Goal: Navigation & Orientation: Find specific page/section

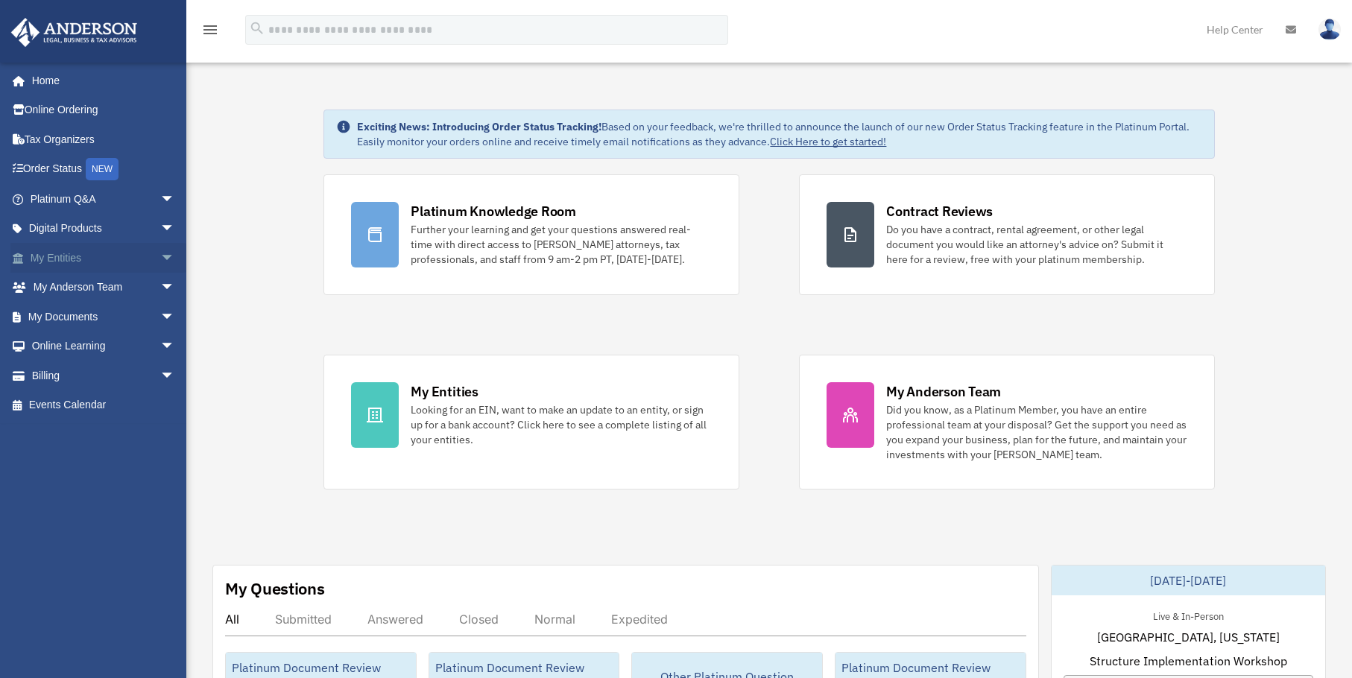
click at [169, 254] on span "arrow_drop_down" at bounding box center [175, 258] width 30 height 31
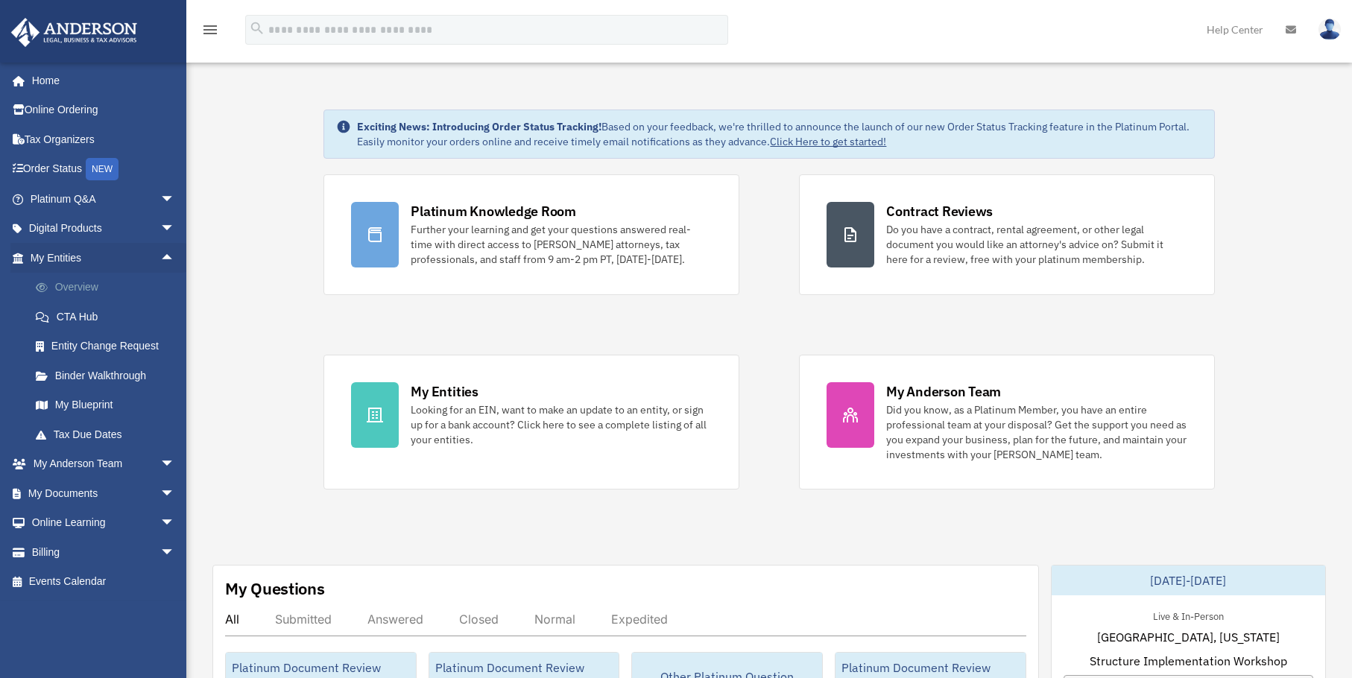
click at [101, 283] on link "Overview" at bounding box center [109, 288] width 177 height 30
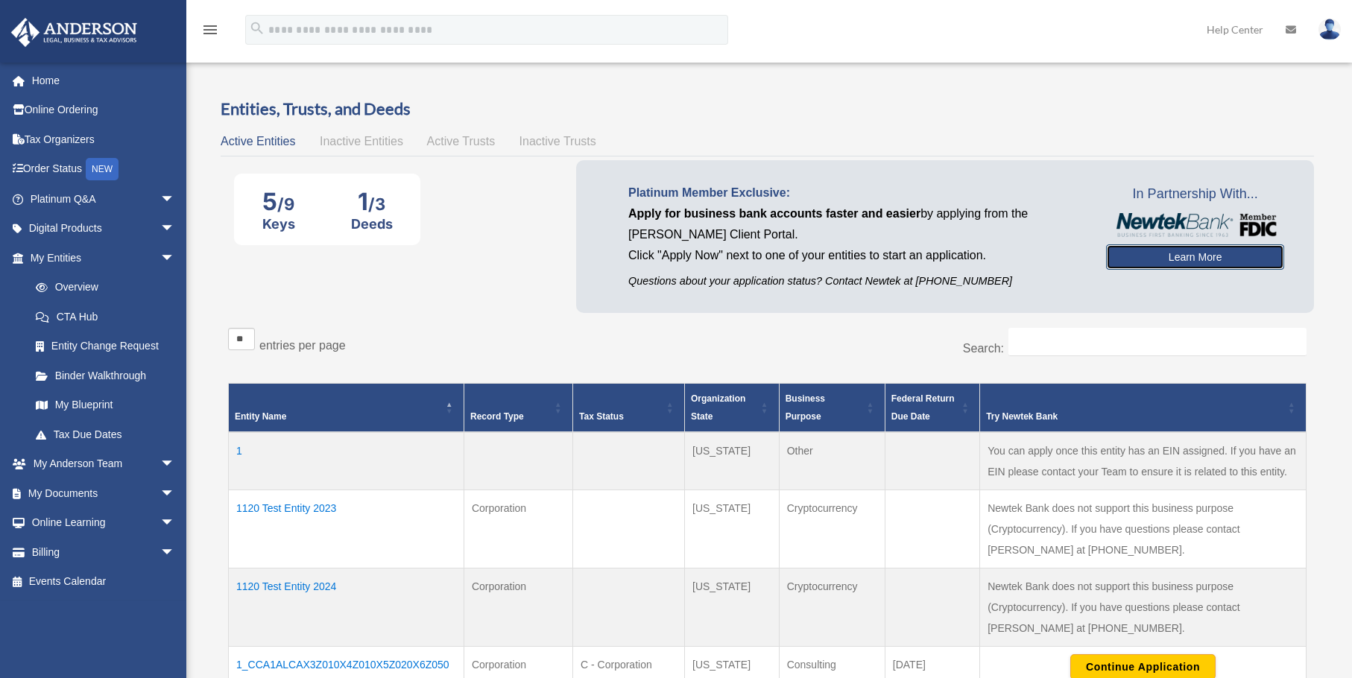
click at [1180, 262] on link "Learn More" at bounding box center [1195, 256] width 178 height 25
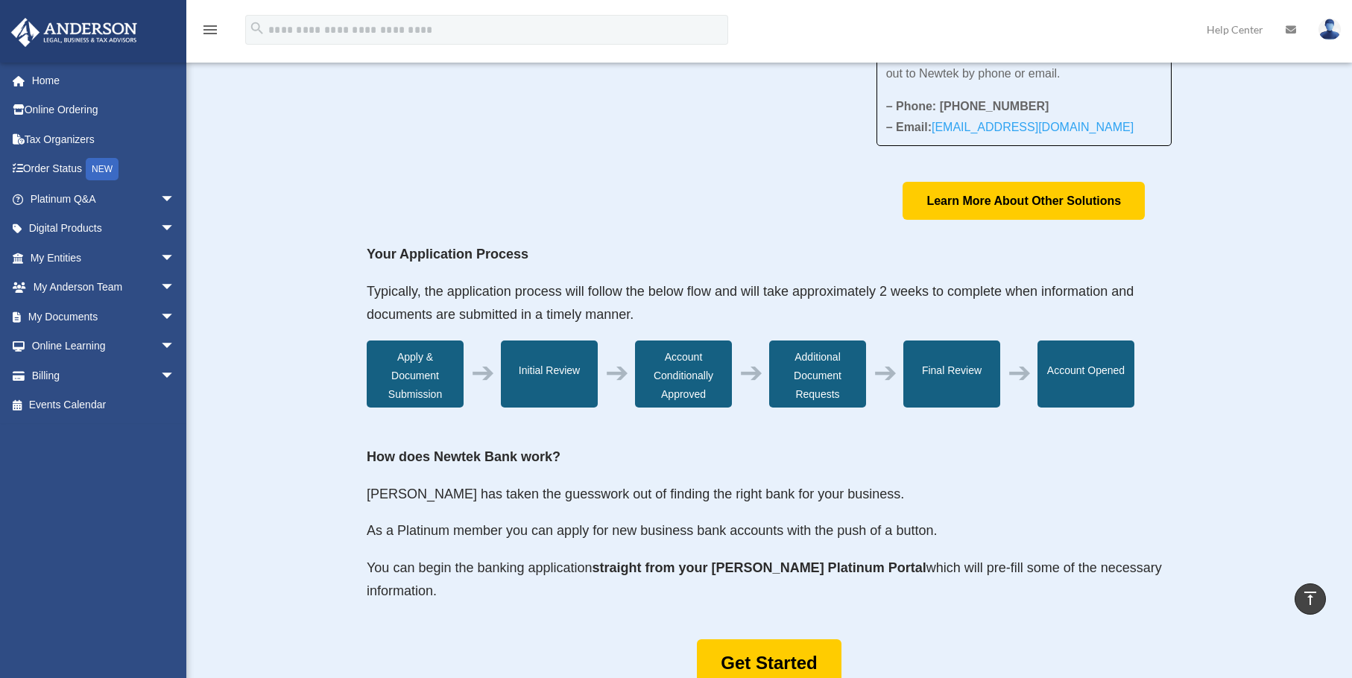
scroll to position [298, 0]
